Goal: Task Accomplishment & Management: Complete application form

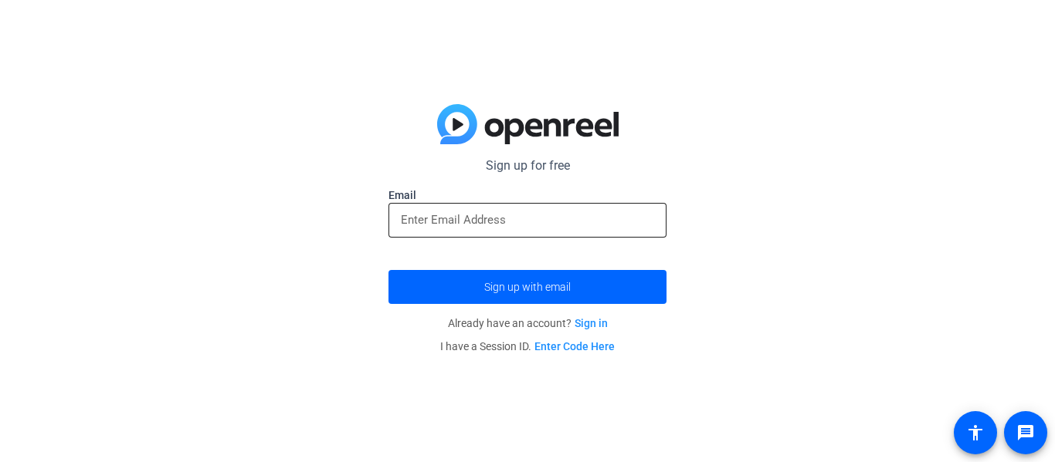
click at [598, 221] on input "email" at bounding box center [527, 220] width 253 height 19
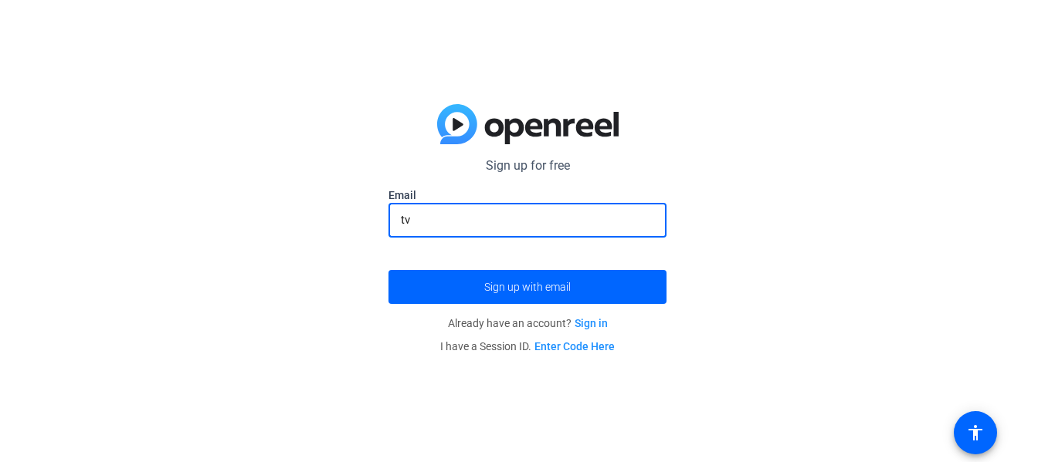
type input "t"
click at [388, 270] on button "Sign up with email" at bounding box center [527, 287] width 278 height 34
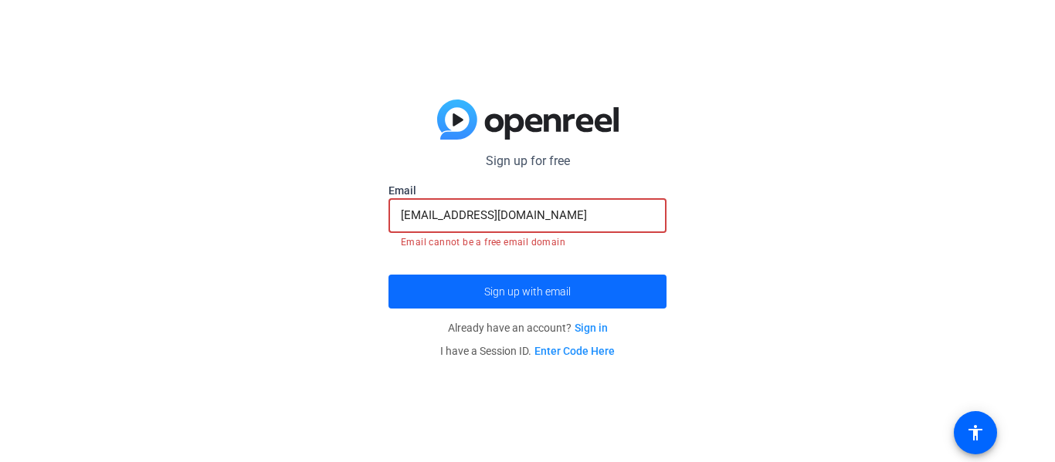
click at [589, 297] on span "submit" at bounding box center [527, 291] width 278 height 37
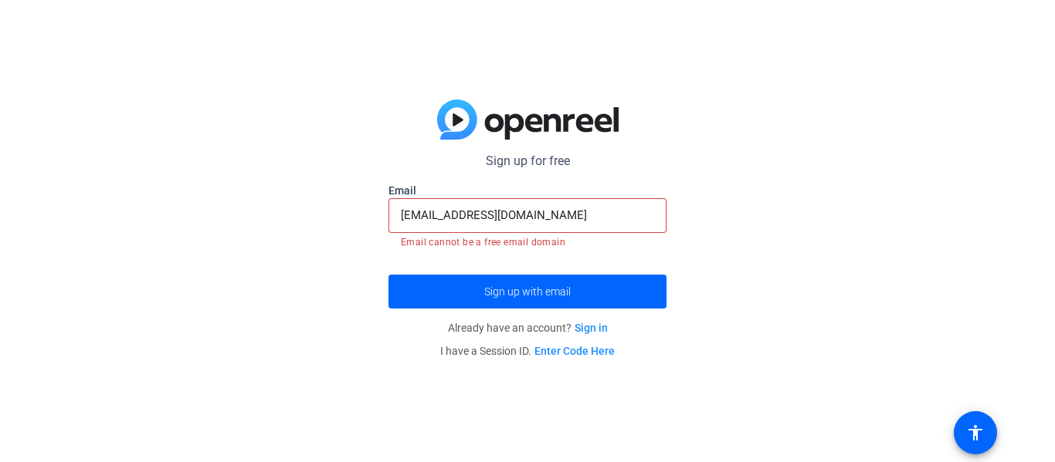
click at [605, 208] on input "[EMAIL_ADDRESS][DOMAIN_NAME]" at bounding box center [527, 215] width 253 height 19
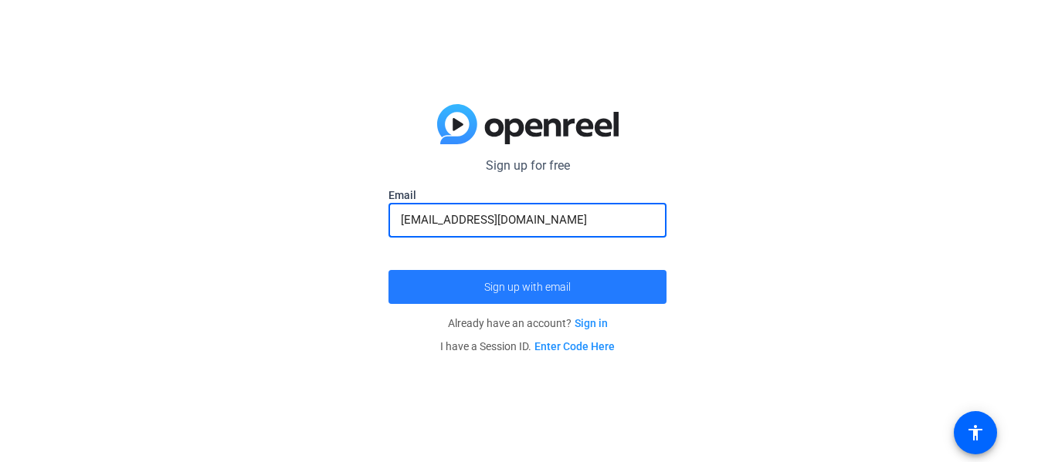
type input "[EMAIL_ADDRESS][DOMAIN_NAME]"
click at [600, 283] on span "submit" at bounding box center [527, 287] width 278 height 37
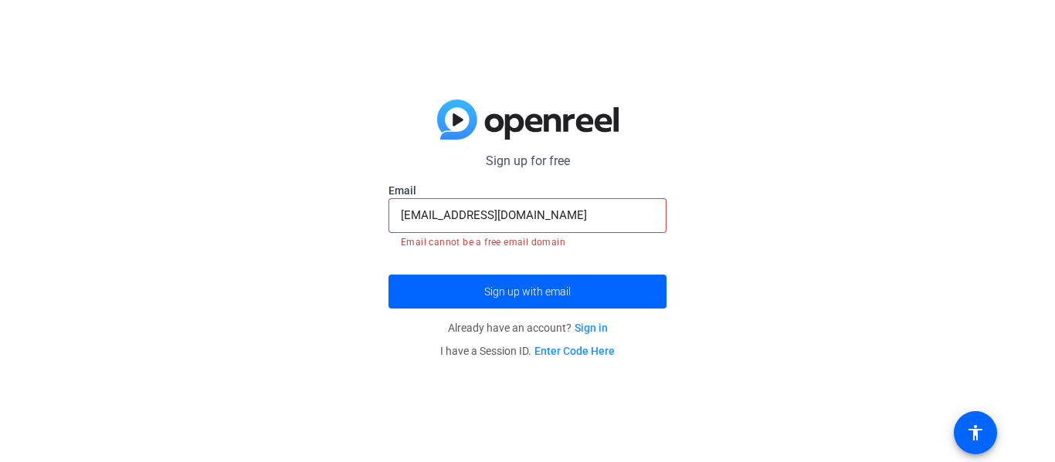
click at [587, 328] on link "Sign in" at bounding box center [590, 328] width 33 height 12
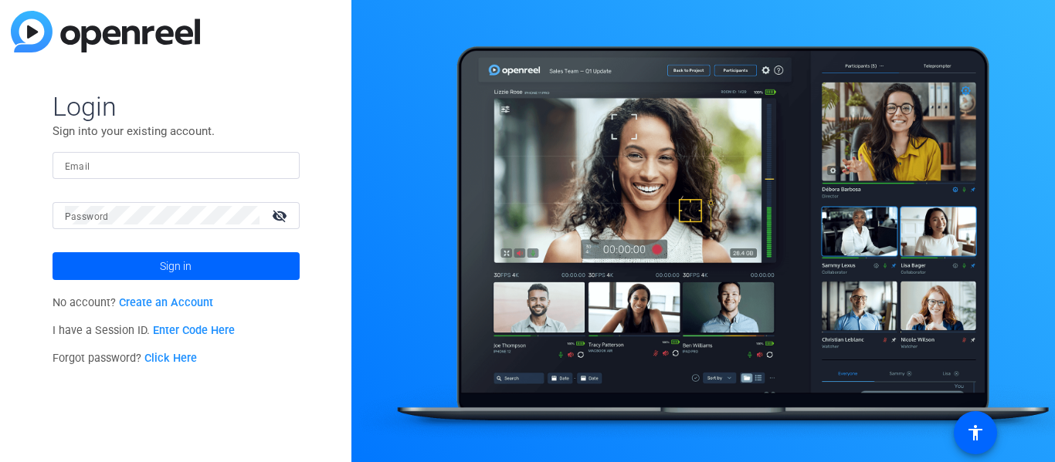
click at [93, 157] on input "Email" at bounding box center [176, 165] width 222 height 19
type input "j"
type input "[EMAIL_ADDRESS][DOMAIN_NAME]"
click at [52, 252] on button "Sign in" at bounding box center [175, 266] width 247 height 28
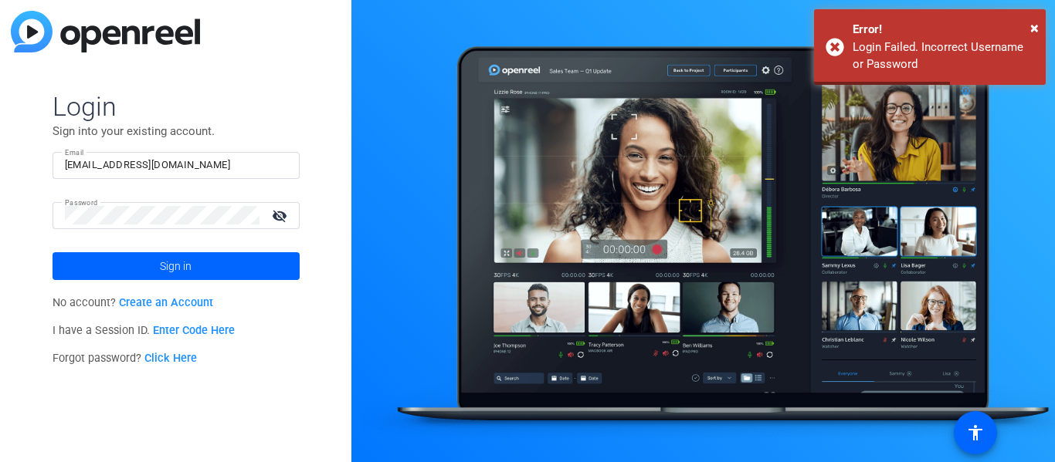
click at [269, 205] on mat-icon "visibility_off" at bounding box center [280, 216] width 37 height 22
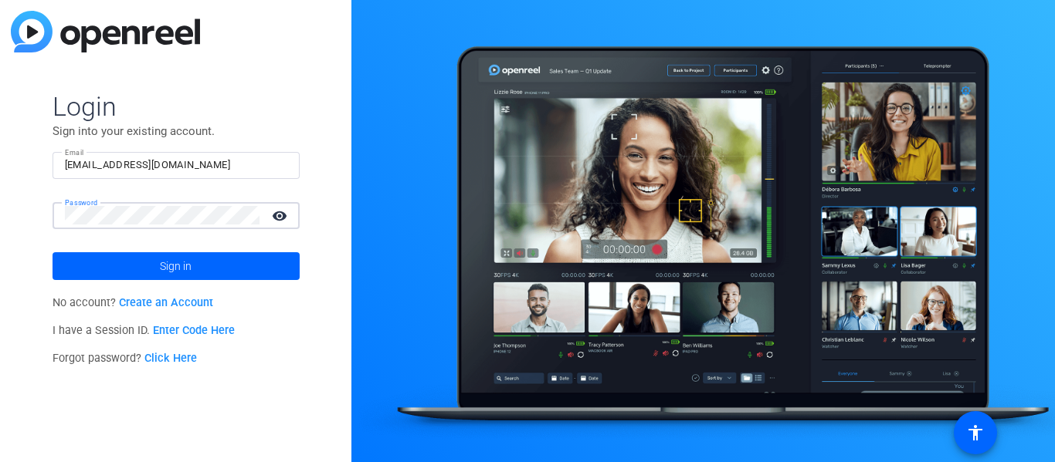
click at [52, 252] on button "Sign in" at bounding box center [175, 266] width 247 height 28
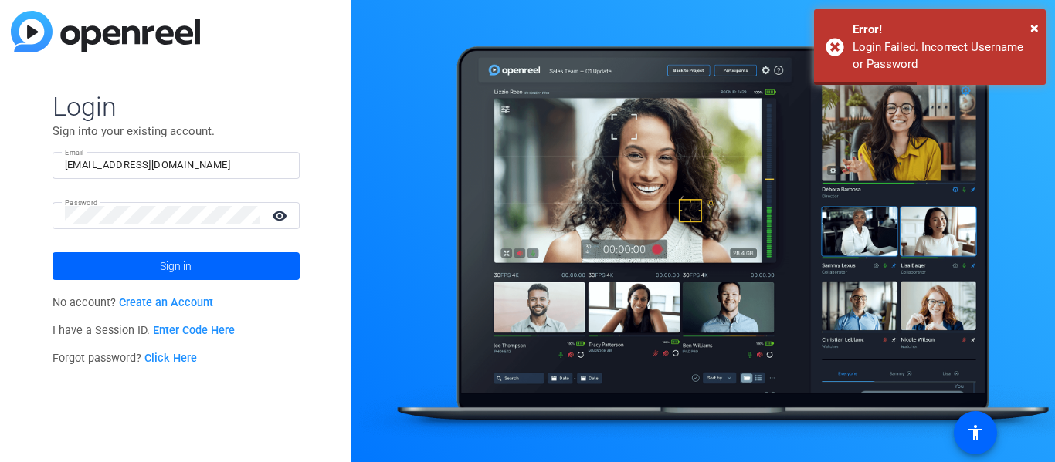
click at [168, 157] on input "[EMAIL_ADDRESS][DOMAIN_NAME]" at bounding box center [176, 165] width 222 height 19
click at [151, 306] on link "Create an Account" at bounding box center [166, 302] width 94 height 13
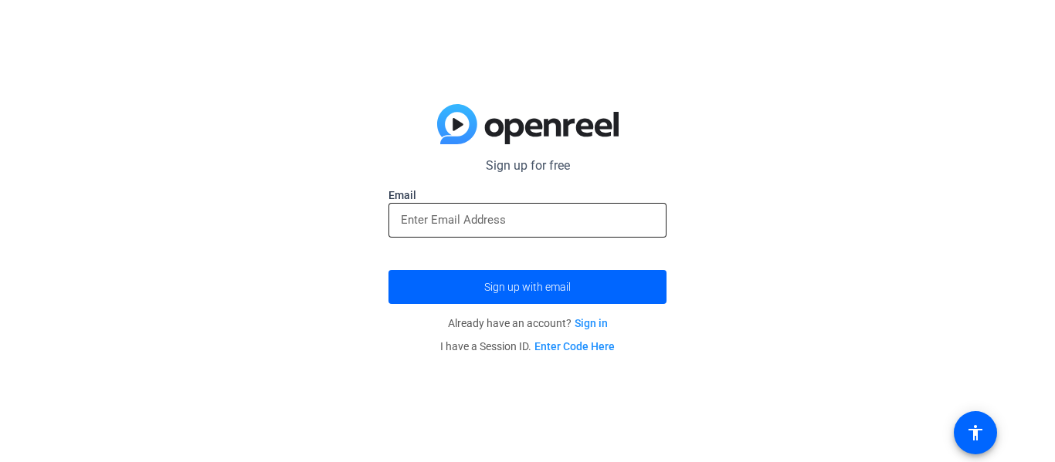
click at [581, 219] on input "email" at bounding box center [527, 220] width 253 height 19
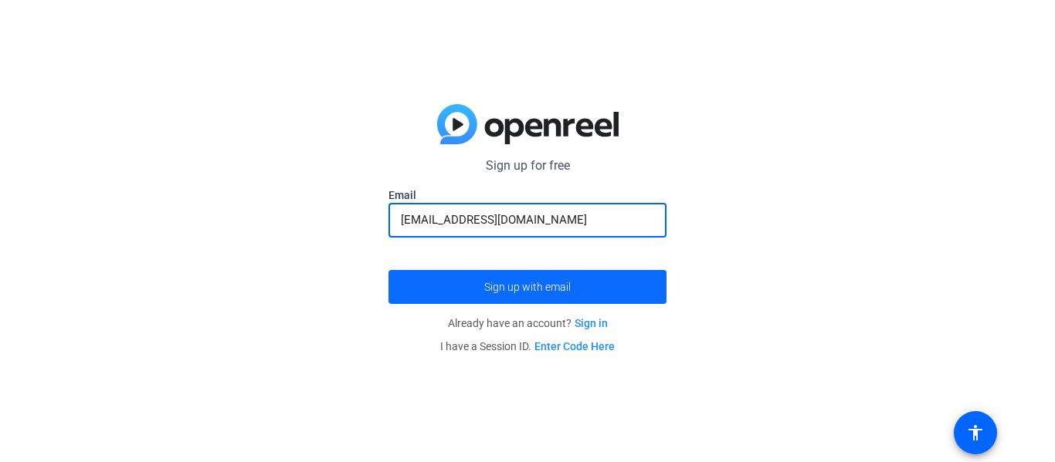
click at [598, 279] on span "submit" at bounding box center [527, 287] width 278 height 37
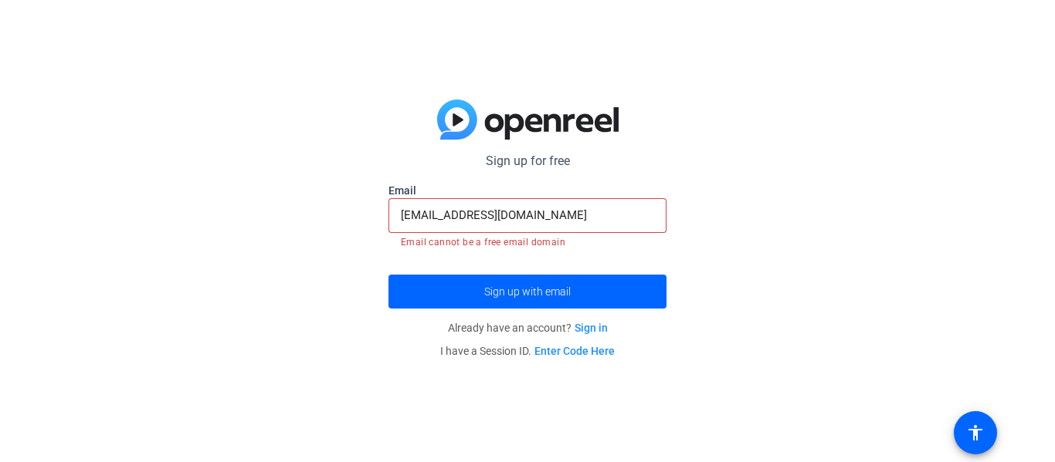
click at [455, 213] on input "[EMAIL_ADDRESS][DOMAIN_NAME]" at bounding box center [527, 215] width 253 height 19
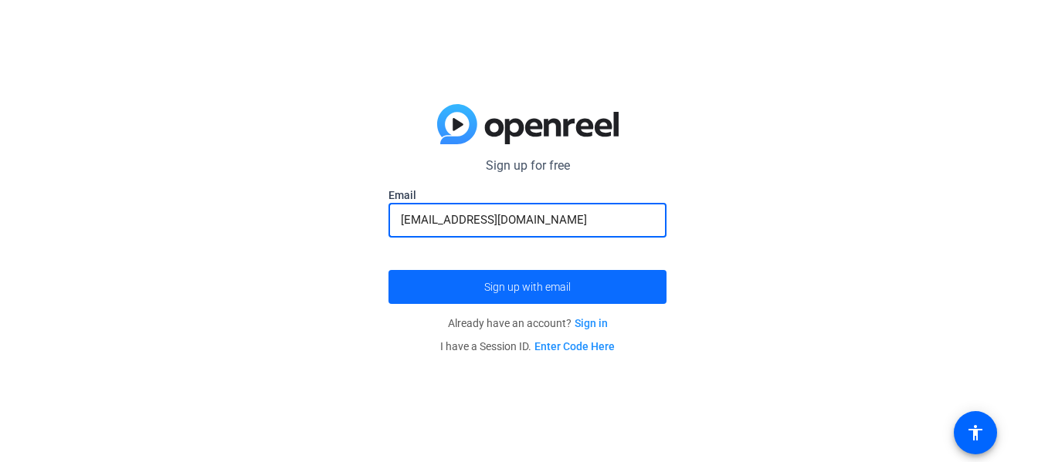
type input "[EMAIL_ADDRESS][DOMAIN_NAME]"
click at [580, 271] on span "submit" at bounding box center [527, 287] width 278 height 37
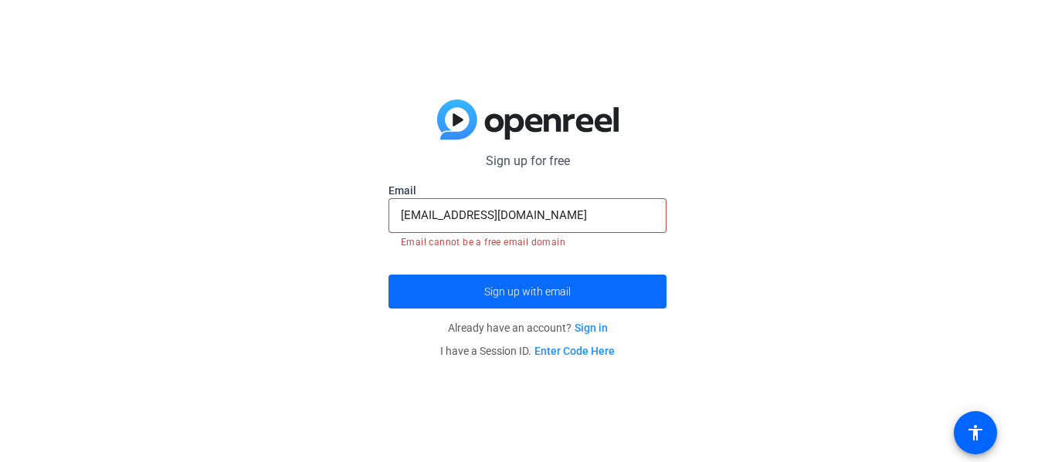
click at [629, 283] on span "submit" at bounding box center [527, 291] width 278 height 37
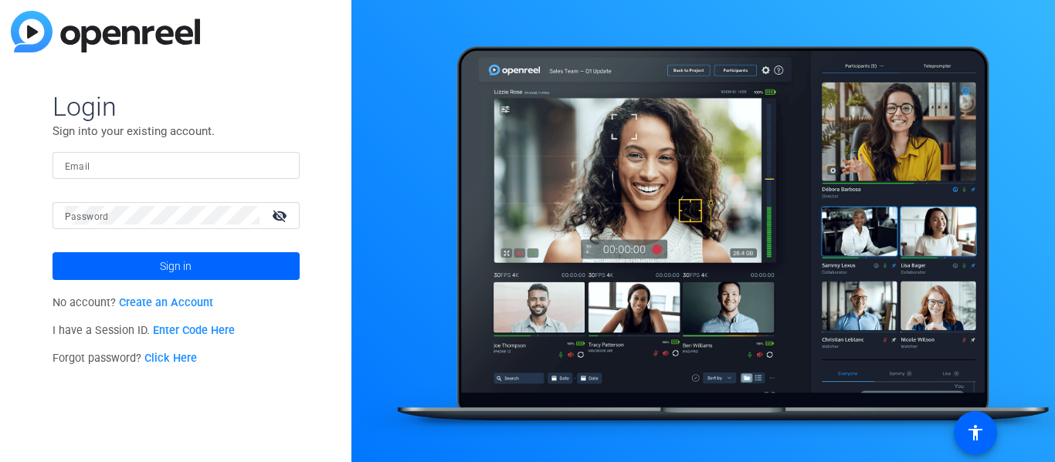
type input "[EMAIL_ADDRESS][DOMAIN_NAME]"
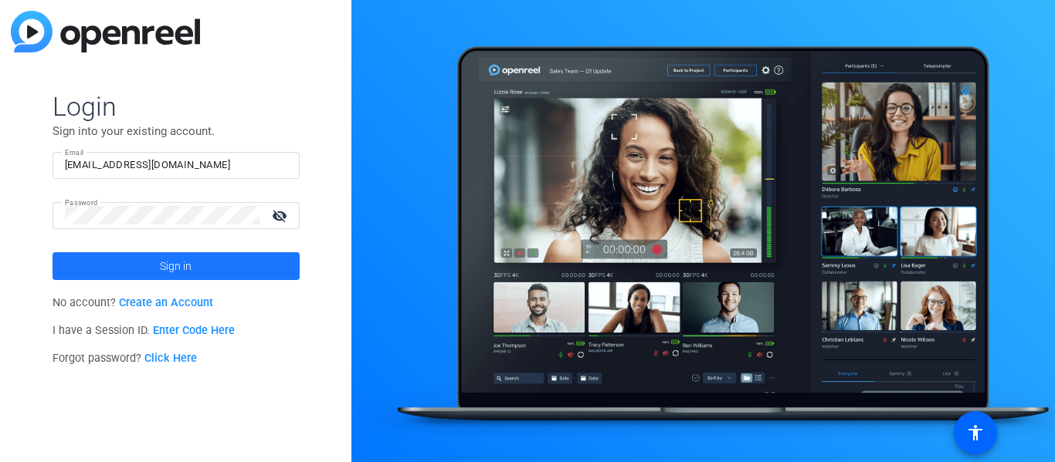
click at [219, 257] on span at bounding box center [175, 266] width 247 height 37
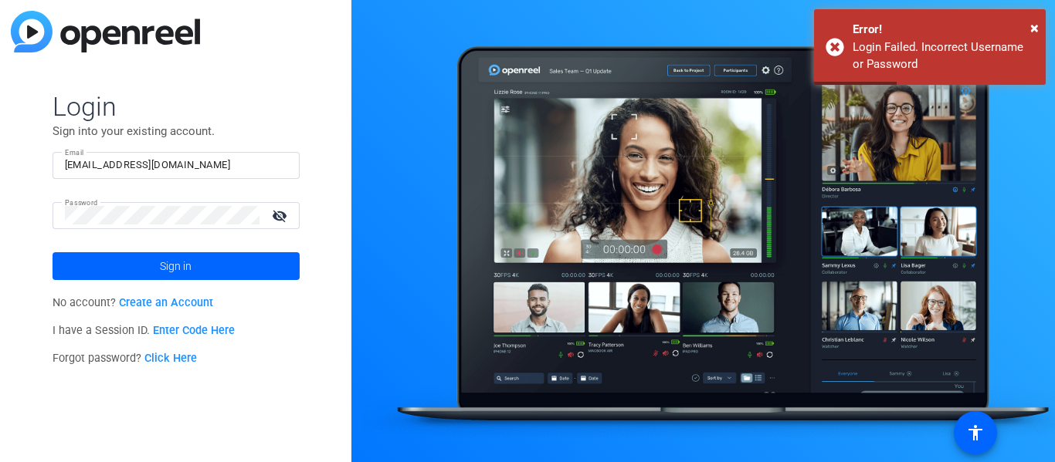
click at [154, 303] on link "Create an Account" at bounding box center [166, 302] width 94 height 13
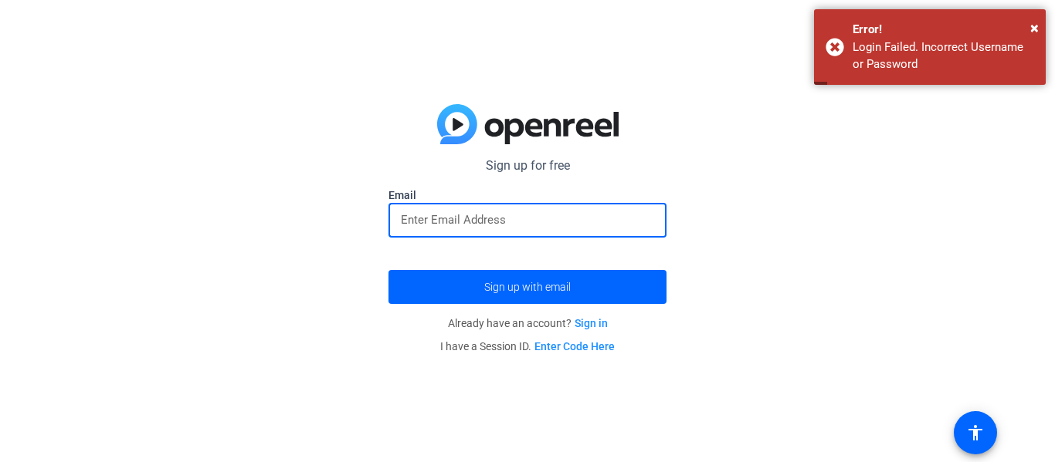
click at [421, 218] on input "email" at bounding box center [527, 220] width 253 height 19
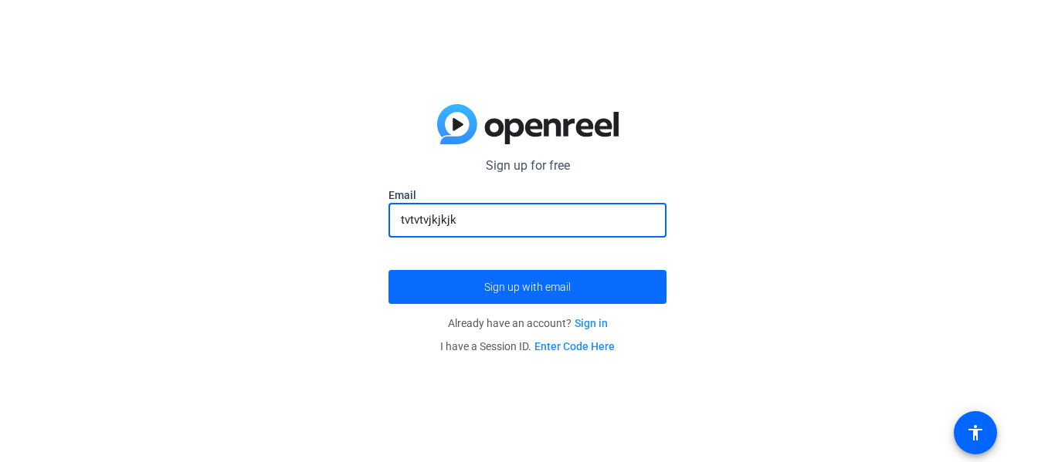
click at [423, 279] on span "submit" at bounding box center [527, 287] width 278 height 37
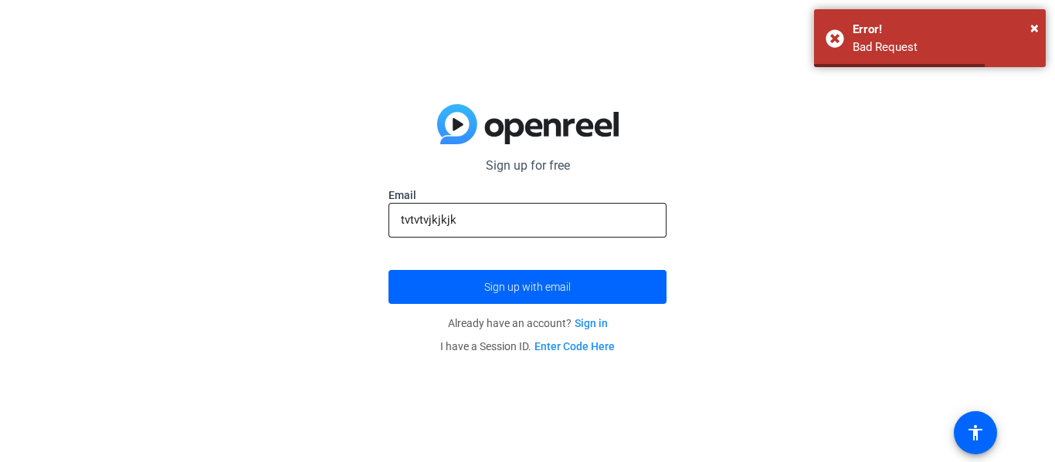
click at [591, 225] on input "tvtvtvjkjkjk" at bounding box center [527, 220] width 253 height 19
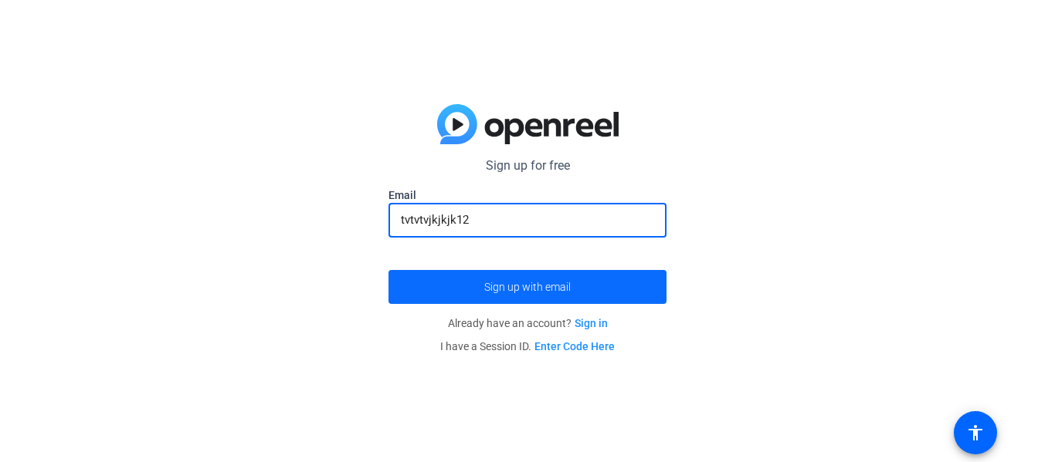
click at [577, 271] on span "submit" at bounding box center [527, 287] width 278 height 37
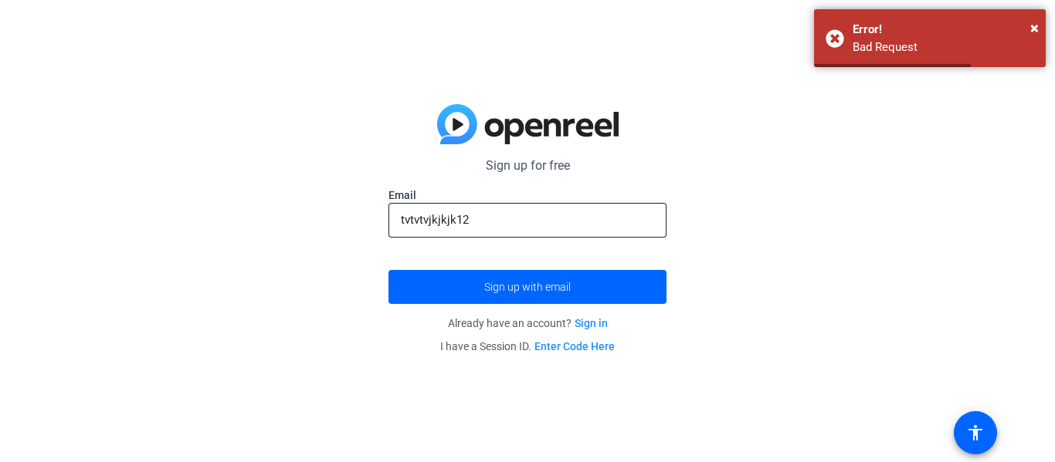
click at [566, 220] on input "tvtvtvjkjkjk12" at bounding box center [527, 220] width 253 height 19
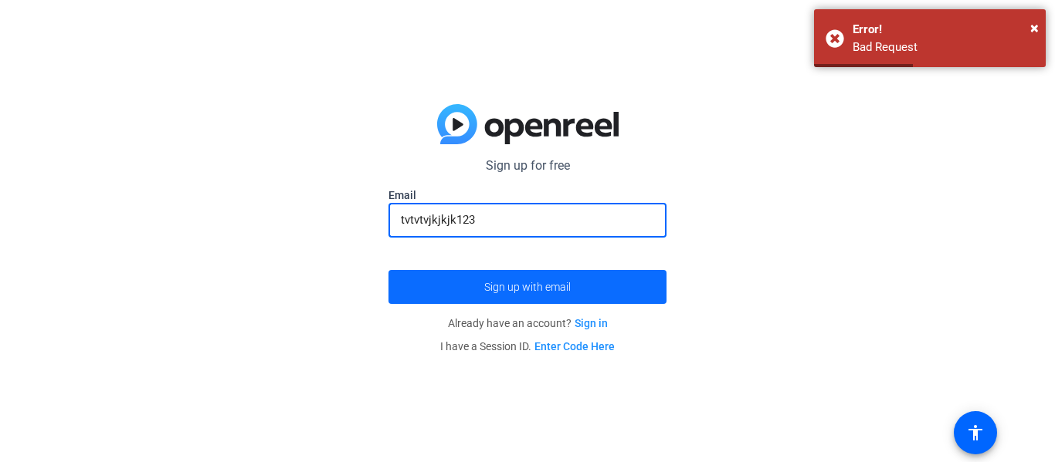
click at [593, 279] on span "submit" at bounding box center [527, 287] width 278 height 37
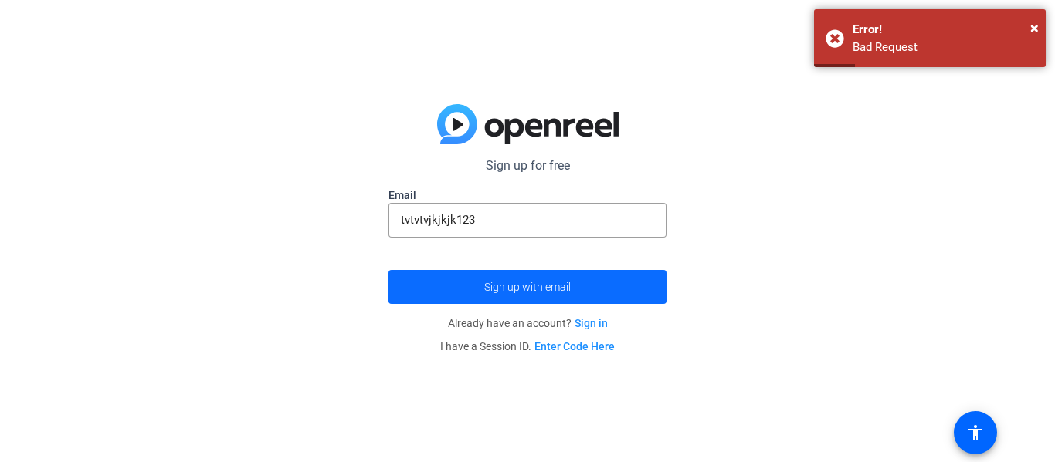
click at [615, 291] on span "submit" at bounding box center [527, 287] width 278 height 37
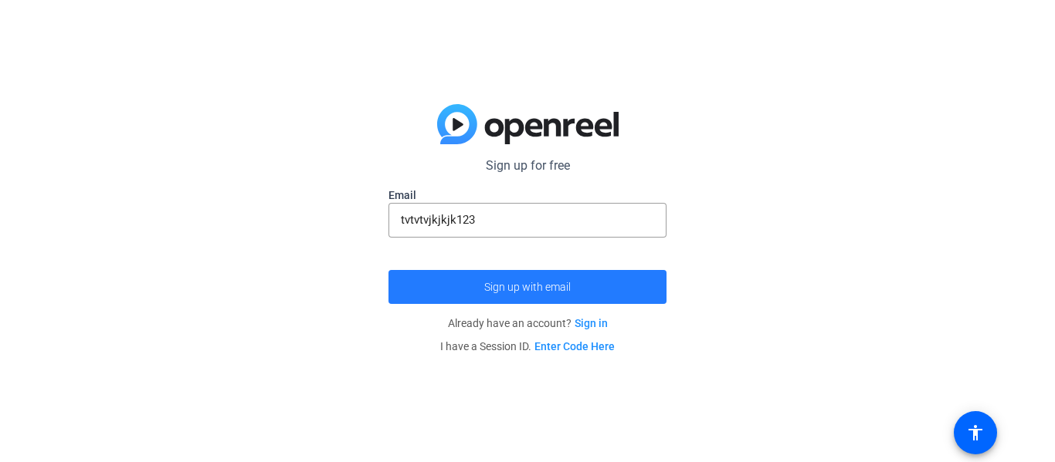
click at [576, 298] on span "submit" at bounding box center [527, 287] width 278 height 37
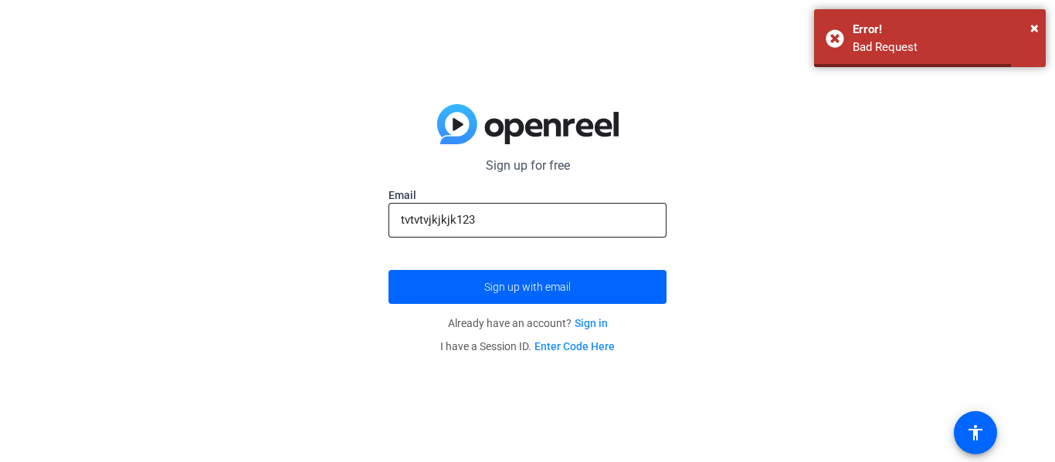
click at [562, 229] on input "tvtvtvjkjkjk123" at bounding box center [527, 220] width 253 height 19
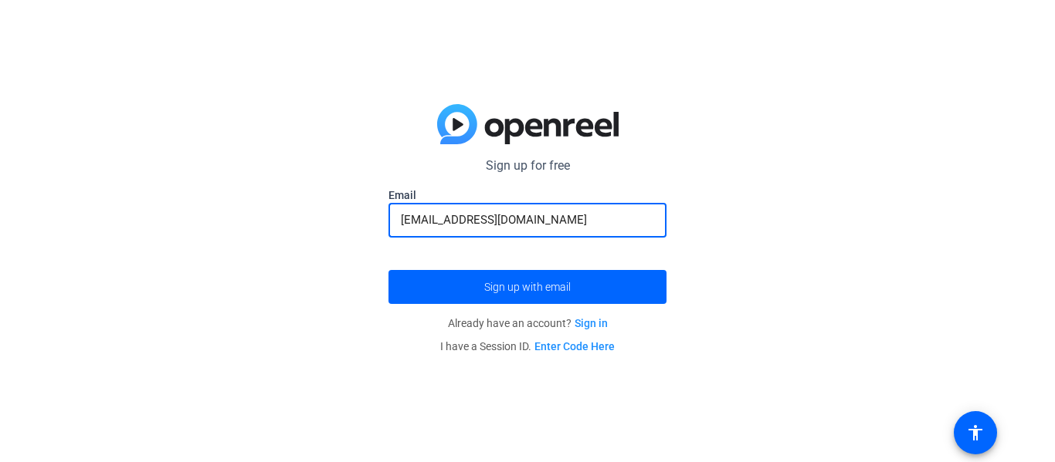
click at [388, 270] on button "Sign up with email" at bounding box center [527, 287] width 278 height 34
type input "t"
click at [981, 428] on mat-icon "accessibility" at bounding box center [975, 433] width 19 height 19
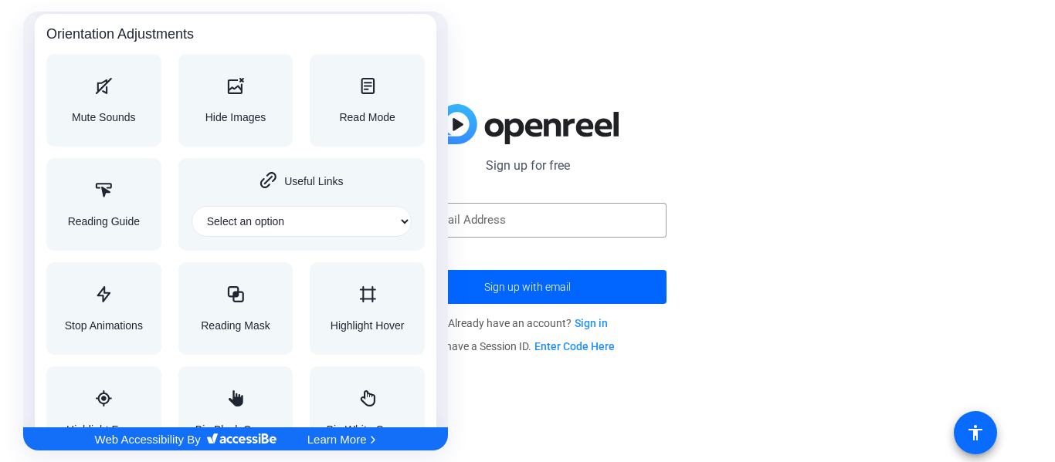
scroll to position [1728, 0]
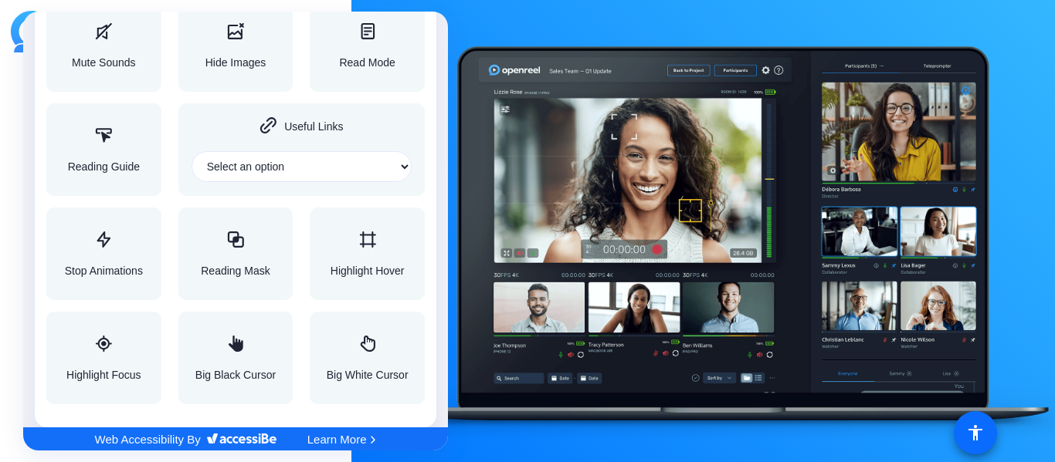
type input "[EMAIL_ADDRESS][DOMAIN_NAME]"
